Goal: Information Seeking & Learning: Learn about a topic

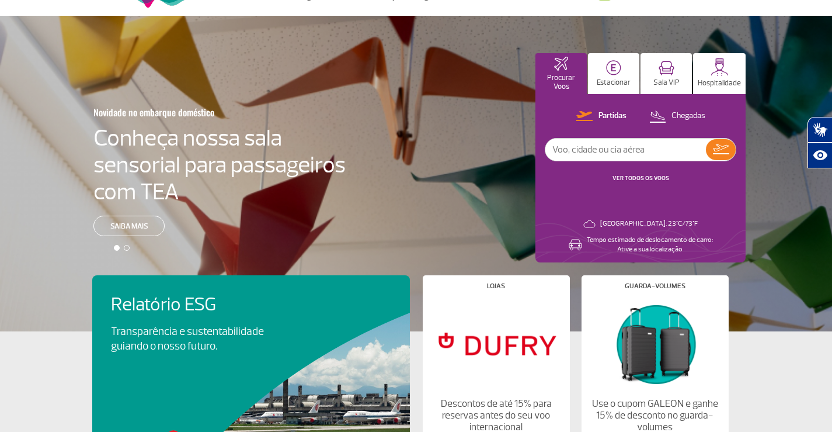
scroll to position [28, 0]
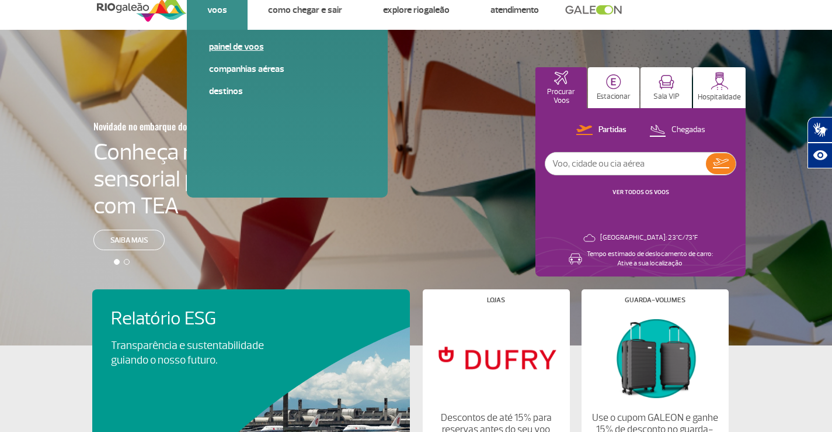
click at [238, 45] on link "Painel de voos" at bounding box center [287, 46] width 157 height 13
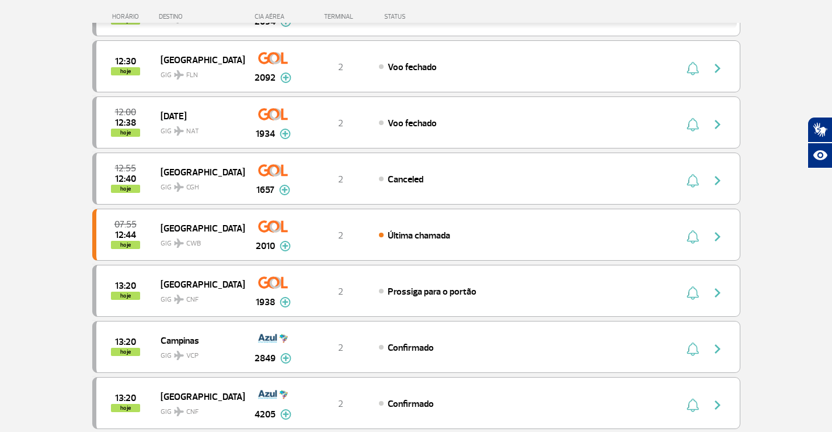
scroll to position [386, 0]
click at [409, 180] on span "Canceled" at bounding box center [406, 180] width 36 height 12
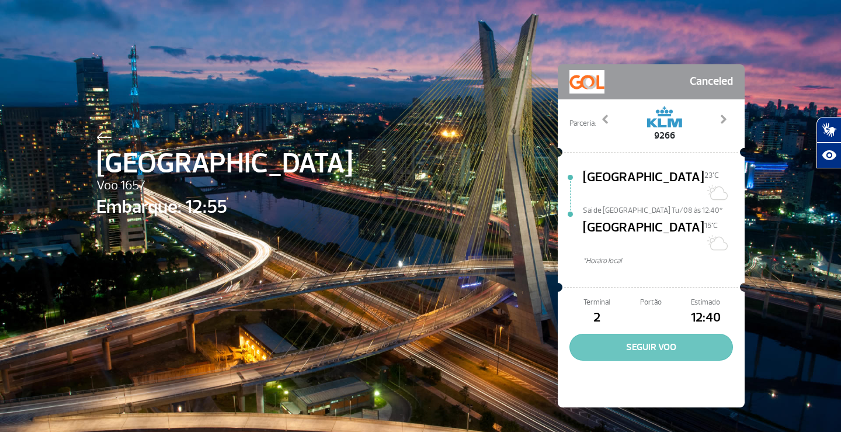
click at [671, 334] on button "SEGUIR VOO" at bounding box center [652, 347] width 164 height 27
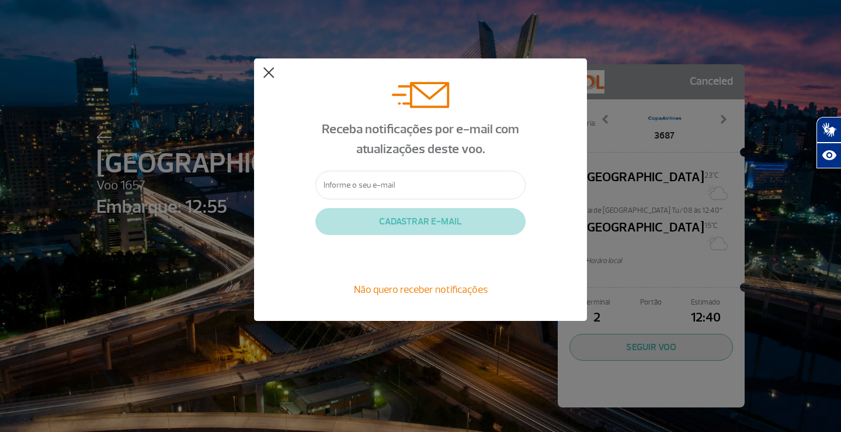
click at [269, 70] on button at bounding box center [269, 73] width 12 height 12
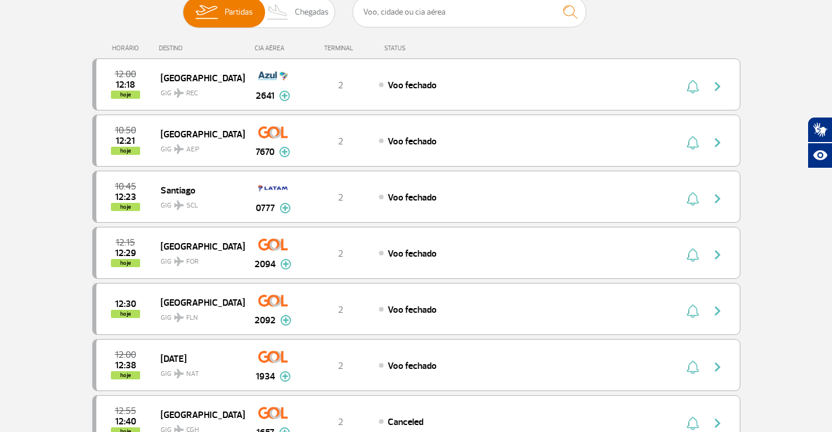
scroll to position [126, 0]
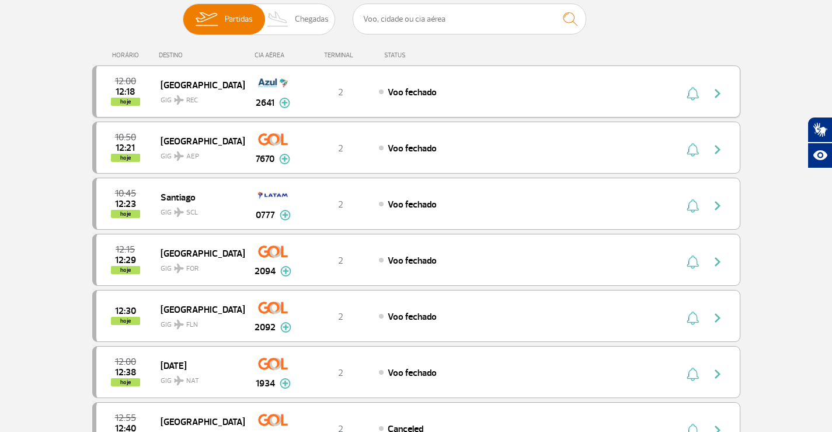
click at [412, 90] on span "Voo fechado" at bounding box center [412, 92] width 49 height 12
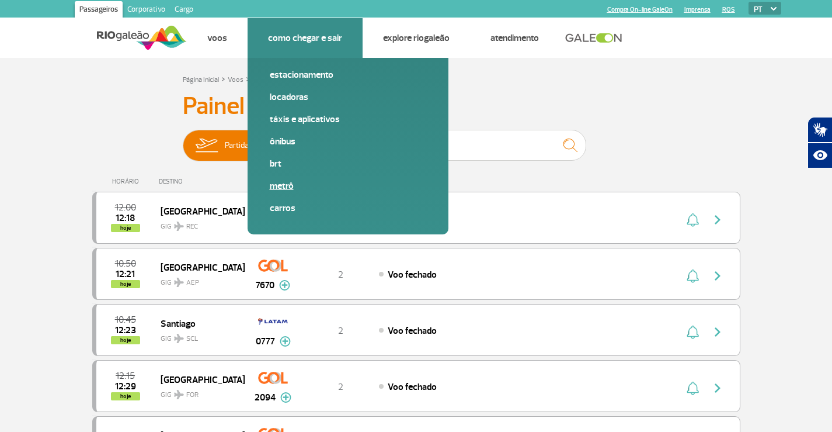
click at [288, 184] on link "Metrô" at bounding box center [348, 185] width 157 height 13
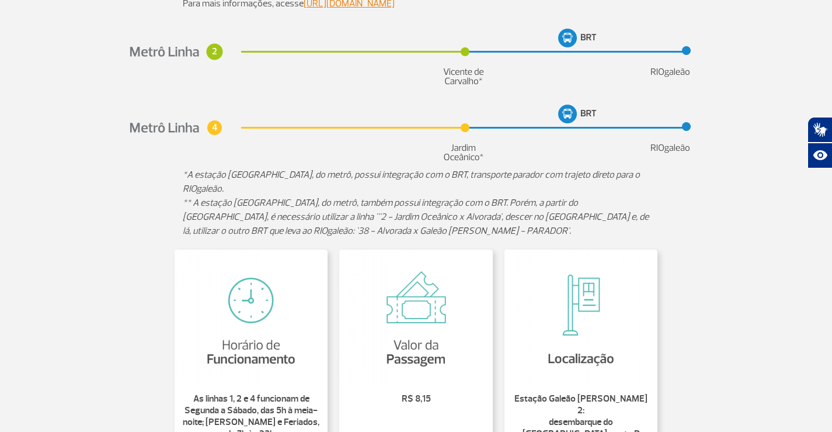
scroll to position [143, 0]
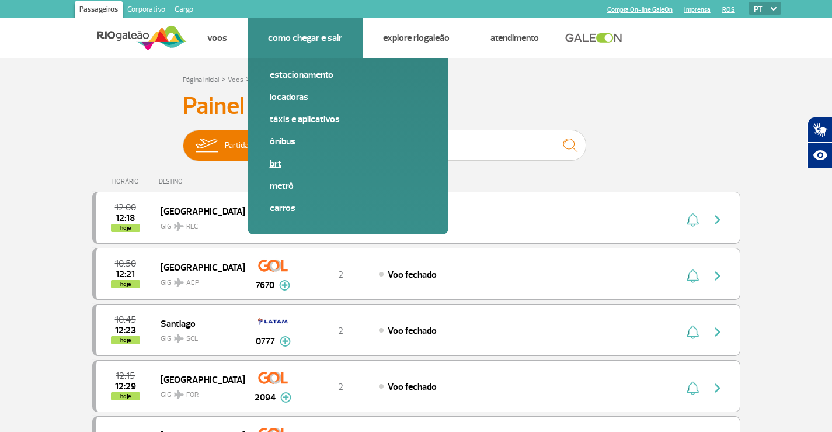
click at [273, 161] on link "BRT" at bounding box center [348, 163] width 157 height 13
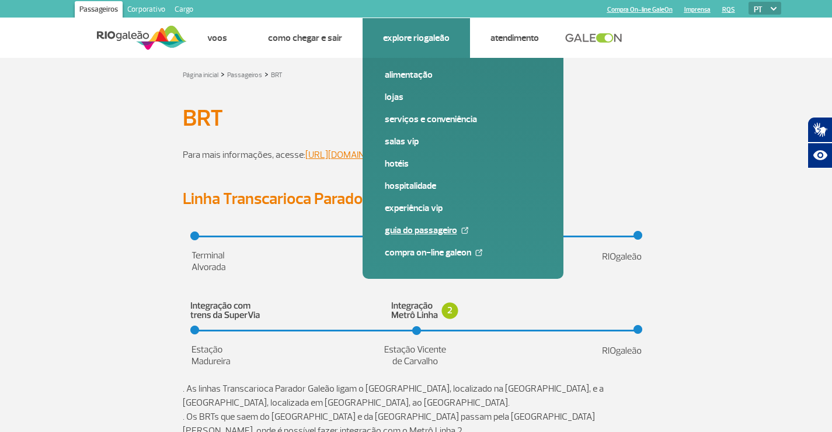
click at [414, 230] on link "Guia do Passageiro" at bounding box center [463, 230] width 157 height 13
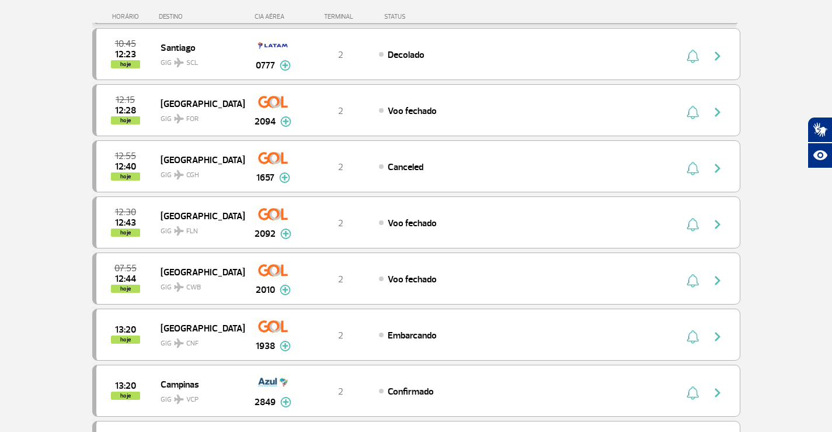
scroll to position [268, 0]
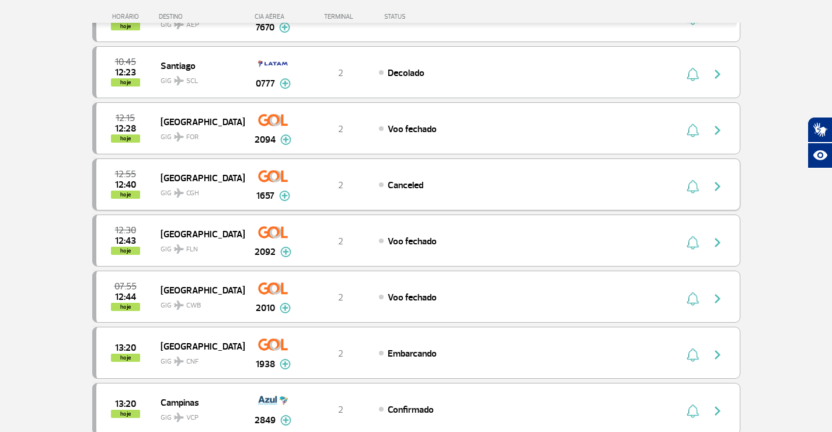
click at [285, 195] on img at bounding box center [284, 195] width 11 height 11
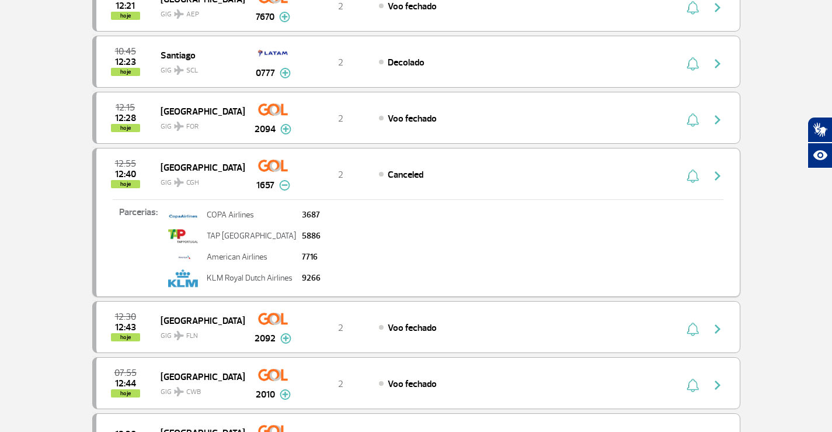
scroll to position [0, 0]
